Goal: Transaction & Acquisition: Purchase product/service

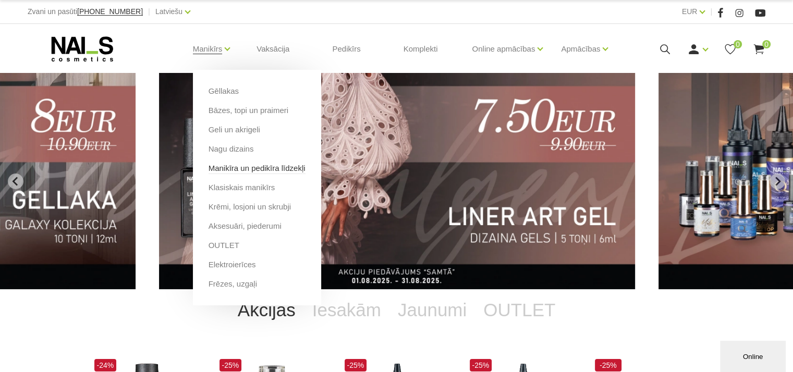
click at [241, 171] on link "Manikīra un pedikīra līdzekļi" at bounding box center [257, 168] width 97 height 11
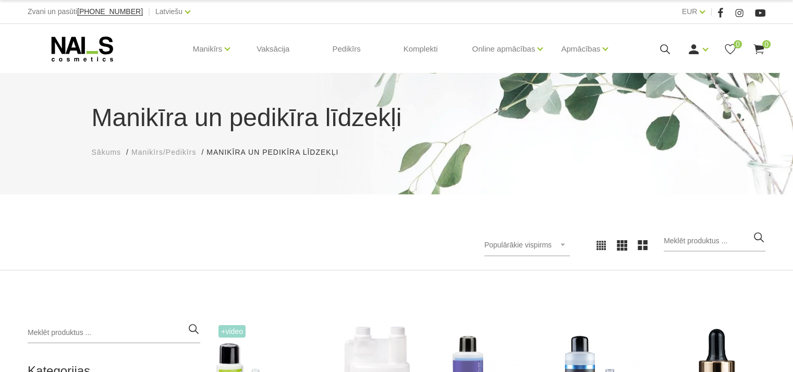
click at [659, 50] on icon at bounding box center [665, 49] width 13 height 13
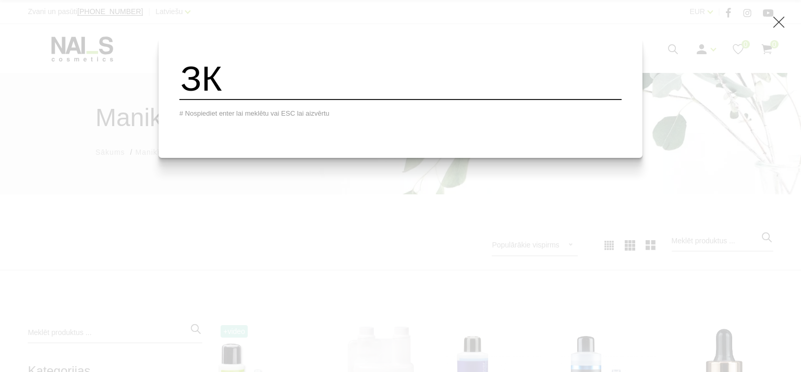
type input "З"
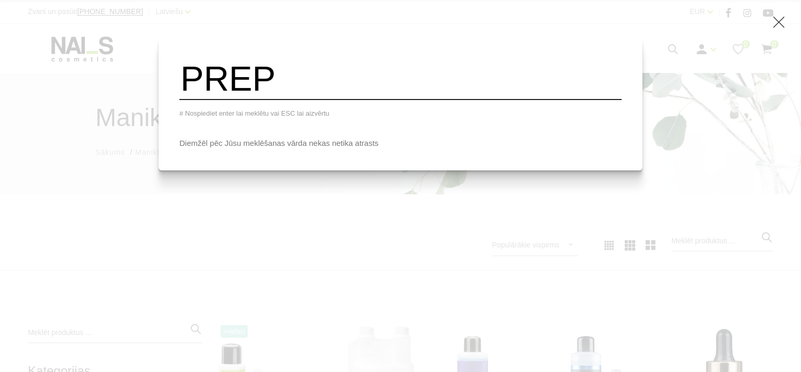
type input "PREP"
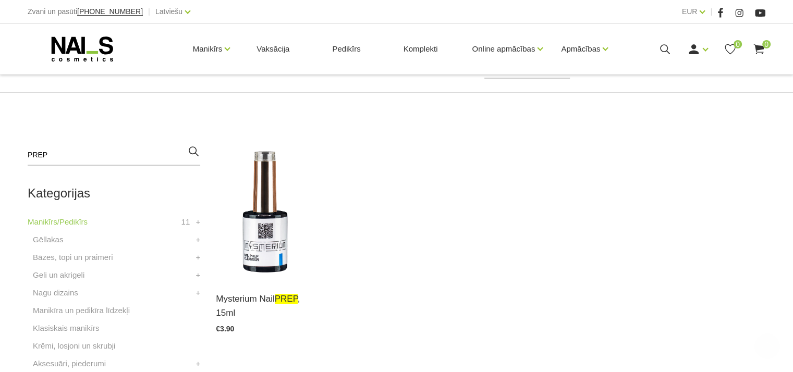
scroll to position [209, 0]
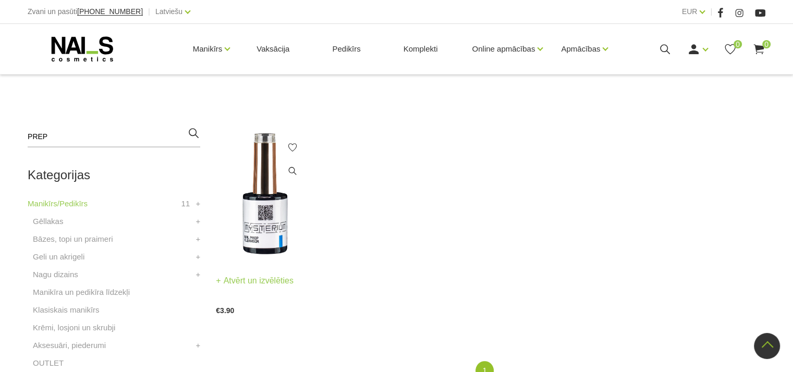
click at [267, 224] on img at bounding box center [265, 194] width 98 height 134
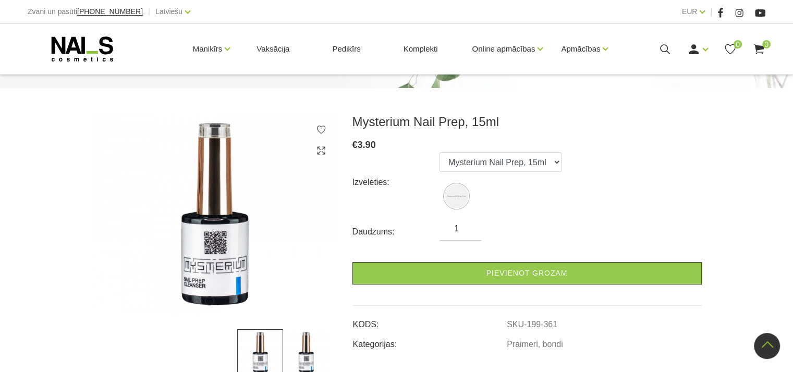
scroll to position [104, 0]
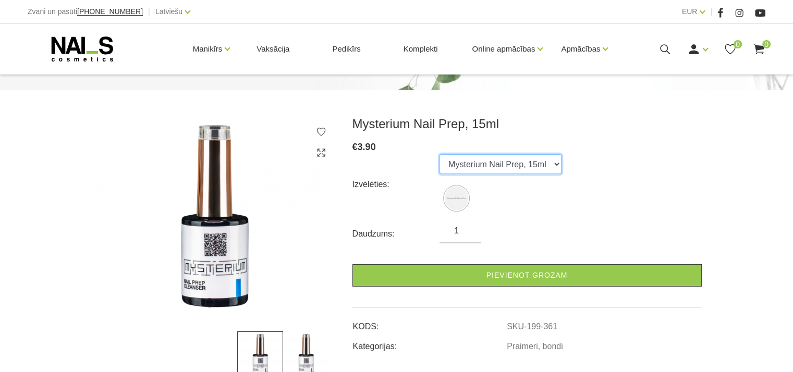
click at [548, 166] on select "Mysterium Nail Prep, 15ml" at bounding box center [501, 164] width 122 height 20
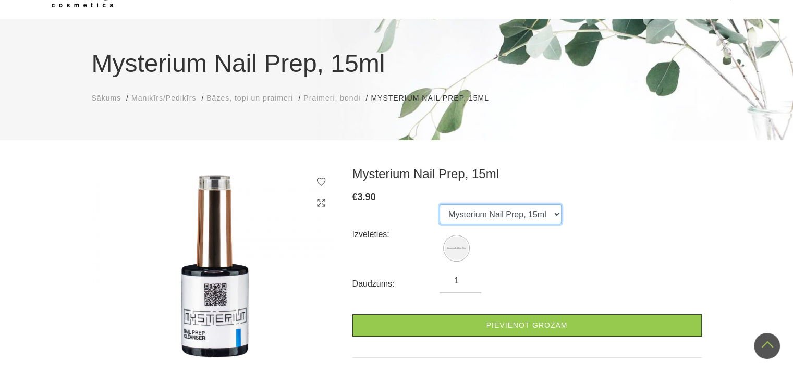
scroll to position [52, 0]
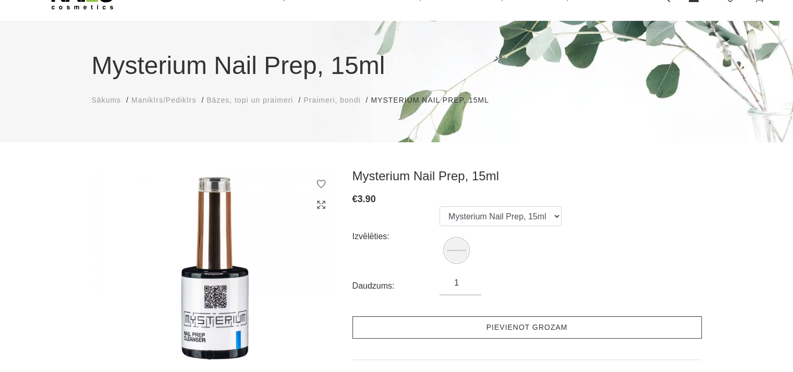
click at [481, 336] on link "Pievienot grozam" at bounding box center [528, 328] width 350 height 22
click at [484, 327] on link "Pievienot grozam" at bounding box center [528, 328] width 350 height 22
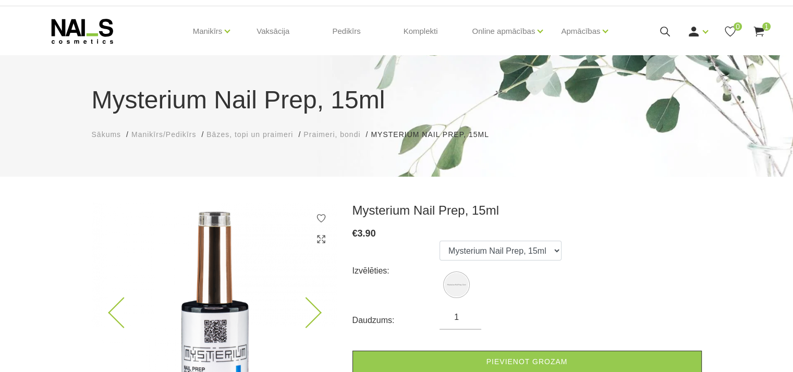
scroll to position [0, 0]
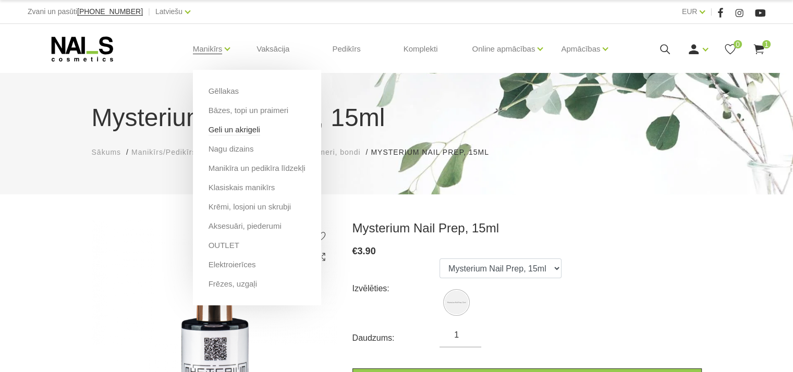
click at [232, 127] on link "Geli un akrigeli" at bounding box center [235, 129] width 52 height 11
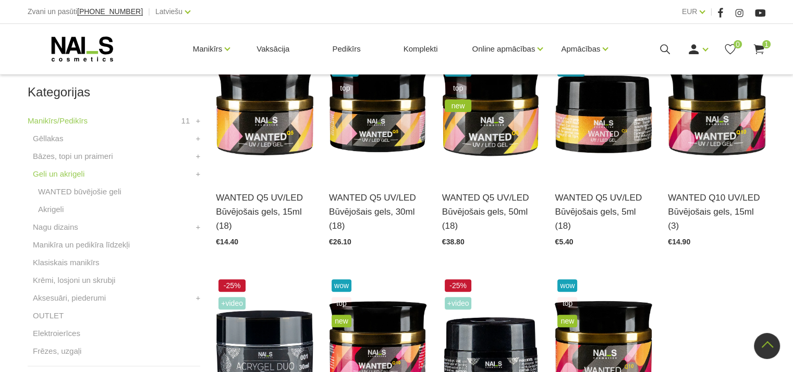
scroll to position [261, 0]
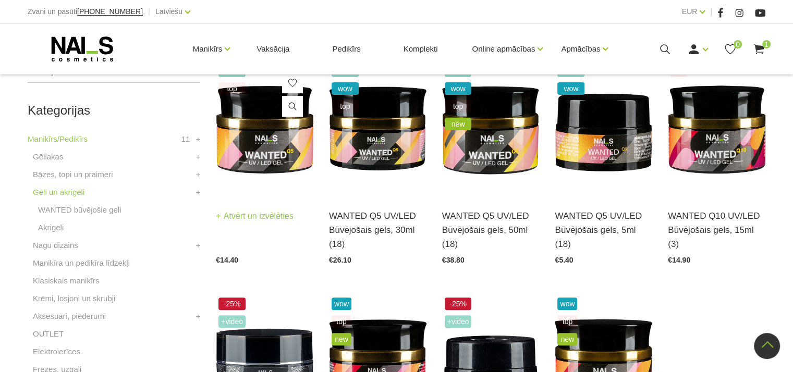
click at [248, 134] on img at bounding box center [265, 129] width 98 height 134
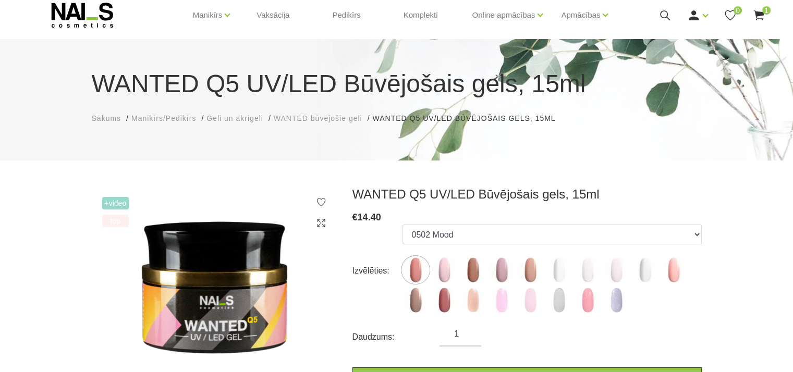
scroll to position [52, 0]
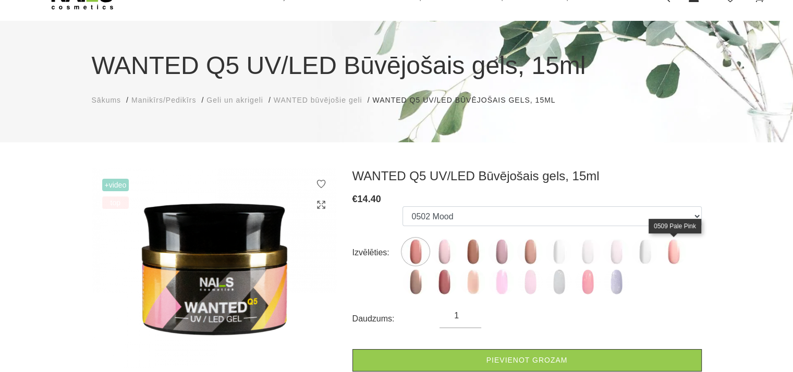
click at [673, 258] on img at bounding box center [674, 252] width 26 height 26
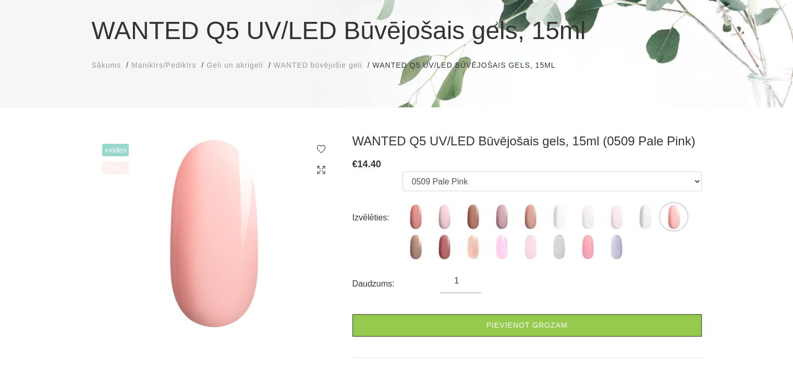
scroll to position [104, 0]
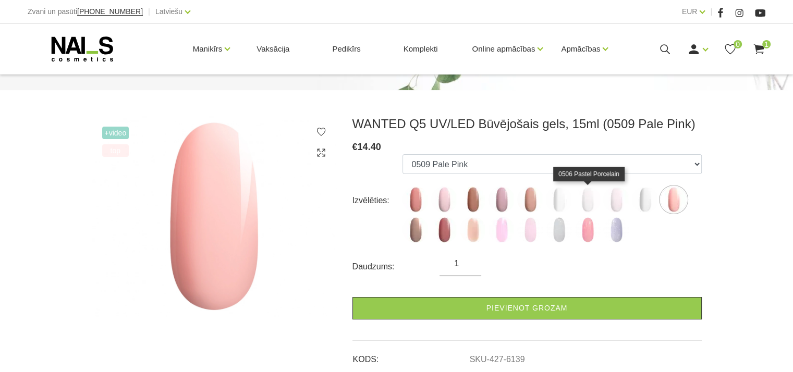
click at [586, 202] on img at bounding box center [588, 200] width 26 height 26
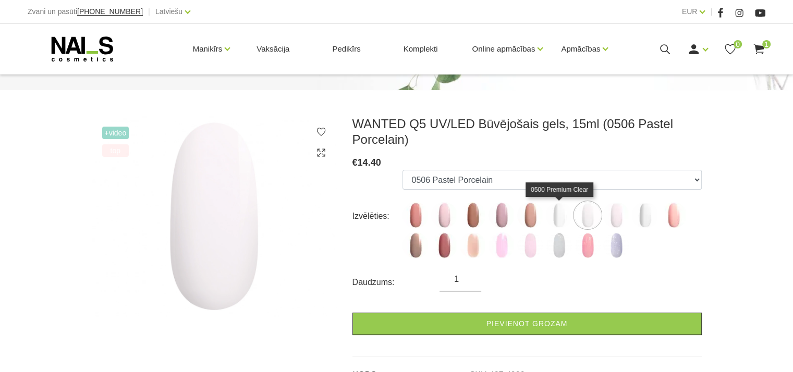
click at [563, 221] on img at bounding box center [559, 215] width 26 height 26
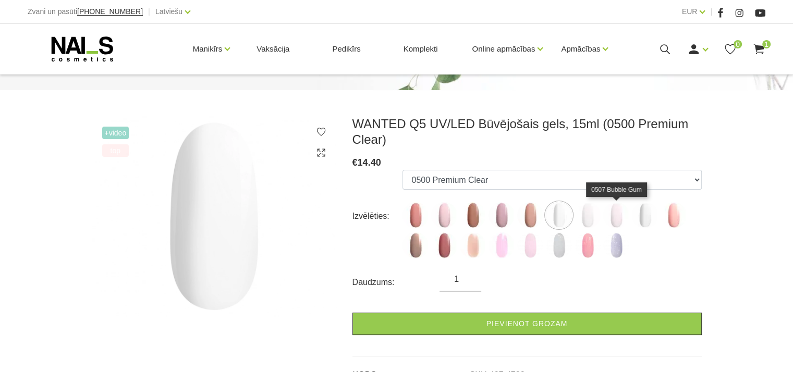
click at [619, 216] on img at bounding box center [617, 215] width 26 height 26
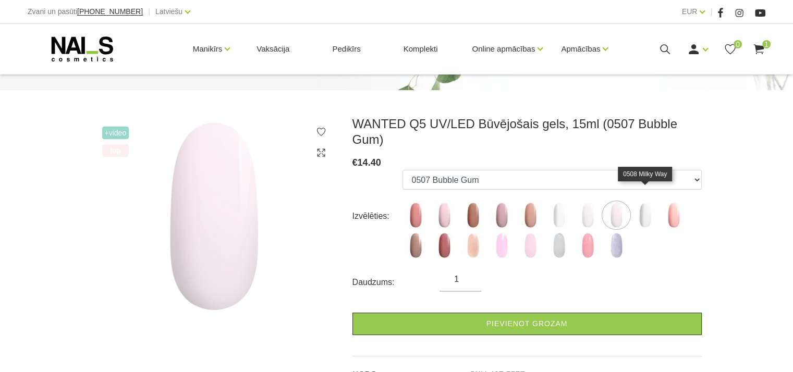
click at [641, 204] on img at bounding box center [645, 215] width 26 height 26
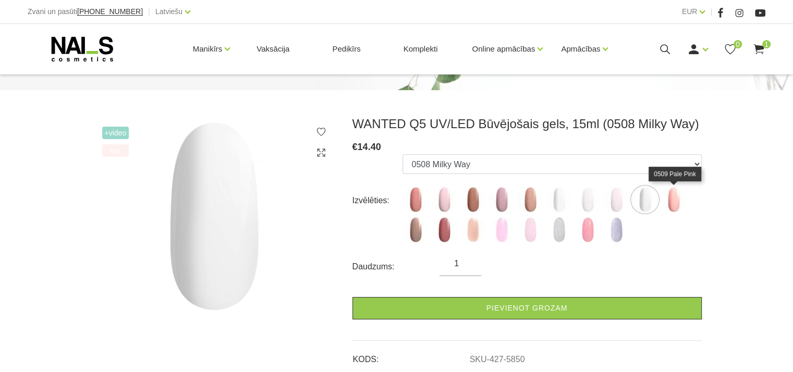
click at [675, 209] on img at bounding box center [674, 200] width 26 height 26
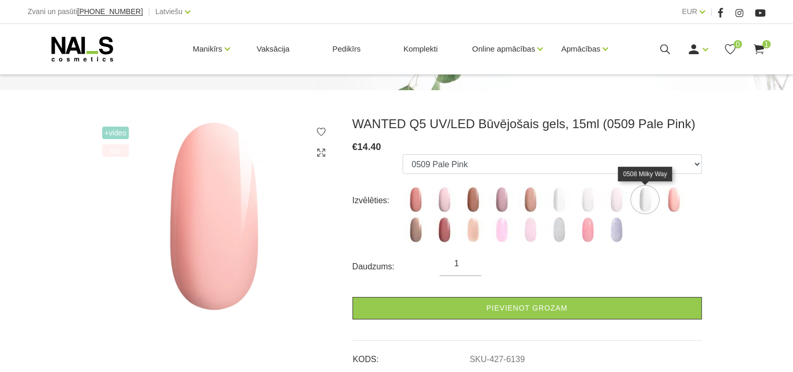
click at [647, 200] on img at bounding box center [645, 200] width 26 height 26
select select "5850"
